Goal: Information Seeking & Learning: Learn about a topic

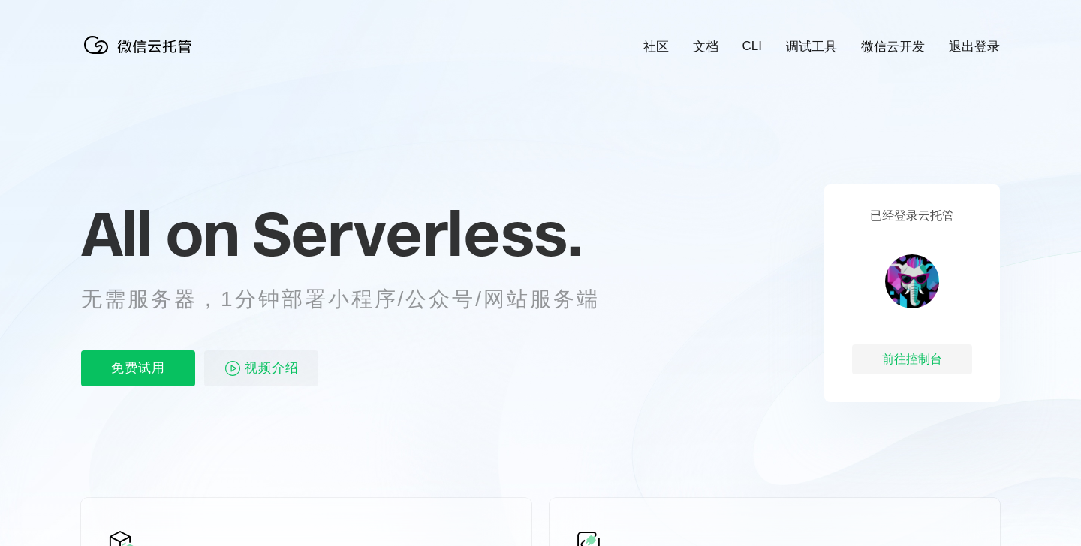
scroll to position [0, 2669]
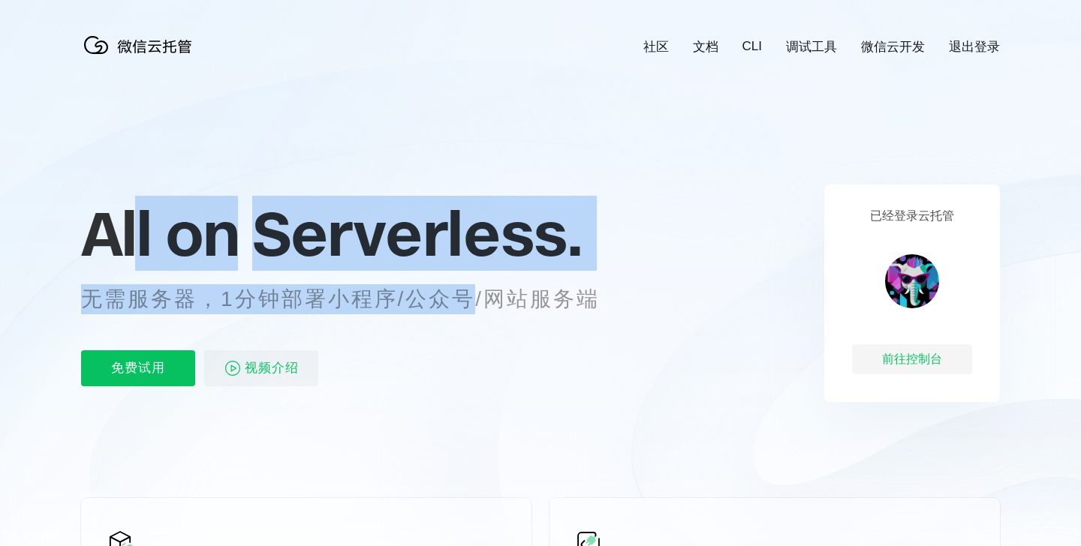
click at [471, 307] on div "All on Serverless. 无需服务器，1分钟部署小程序/公众号/网站服务端 免费试用 视频介绍" at bounding box center [358, 294] width 555 height 218
click at [576, 309] on p "无需服务器，1分钟部署小程序/公众号/网站服务端" at bounding box center [354, 299] width 546 height 30
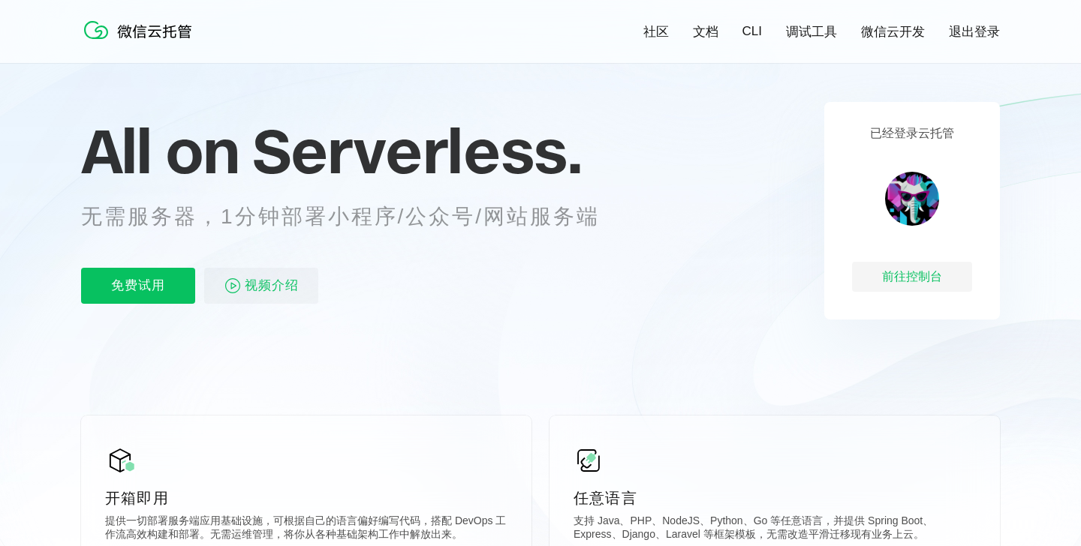
scroll to position [0, 0]
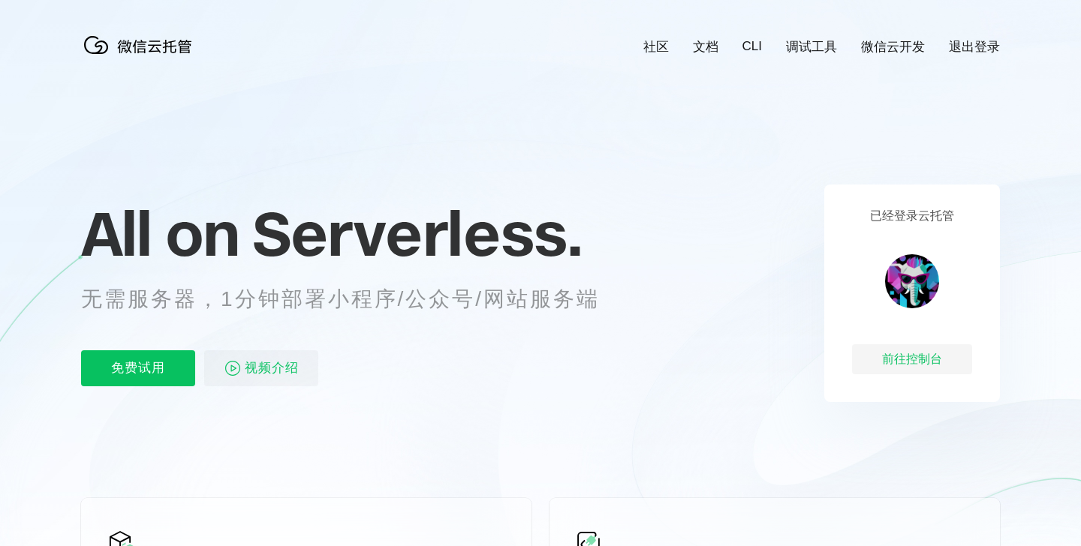
click at [702, 47] on link "文档" at bounding box center [706, 46] width 26 height 17
click at [756, 47] on link "CLI" at bounding box center [752, 46] width 20 height 15
click at [811, 47] on link "调试工具" at bounding box center [811, 46] width 51 height 17
click at [896, 52] on link "微信云开发" at bounding box center [893, 46] width 64 height 17
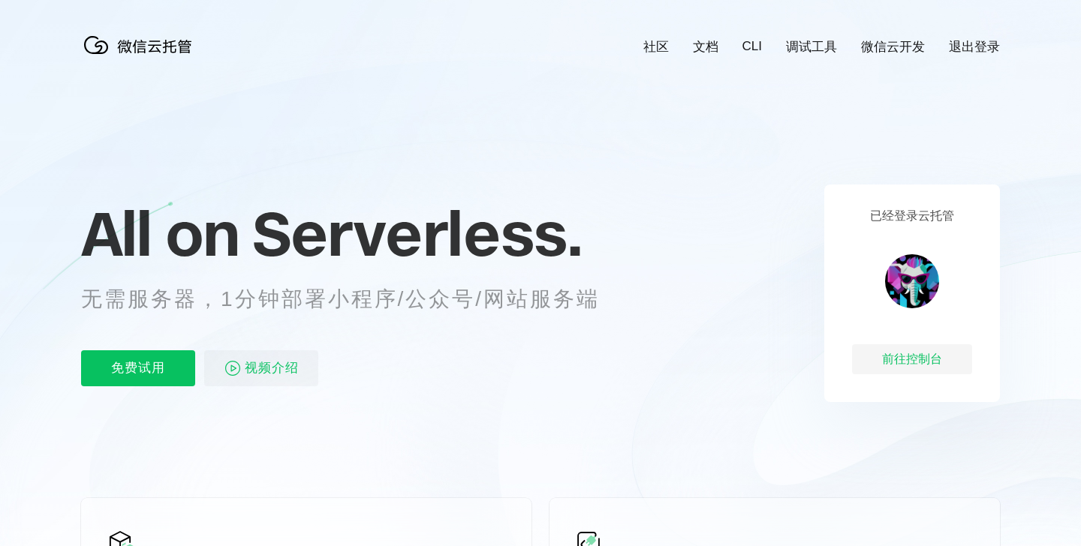
click at [744, 46] on link "CLI" at bounding box center [752, 46] width 20 height 15
click at [658, 50] on link "社区" at bounding box center [656, 46] width 26 height 17
click at [813, 46] on link "调试工具" at bounding box center [811, 46] width 51 height 17
click at [168, 373] on p "免费试用" at bounding box center [138, 368] width 114 height 36
